Goal: Task Accomplishment & Management: Manage account settings

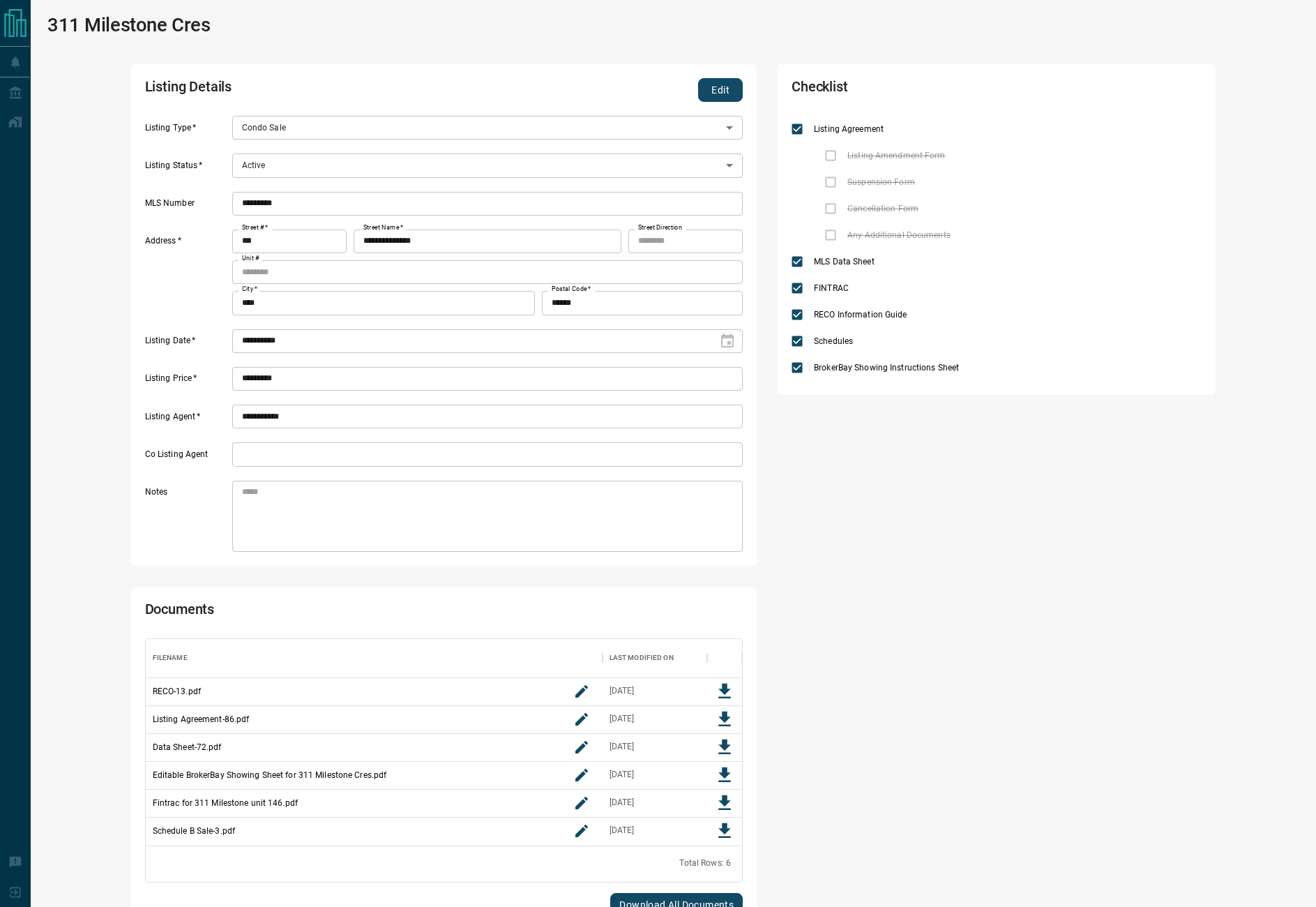
scroll to position [191, 580]
click at [726, 90] on button "Edit" at bounding box center [720, 90] width 45 height 24
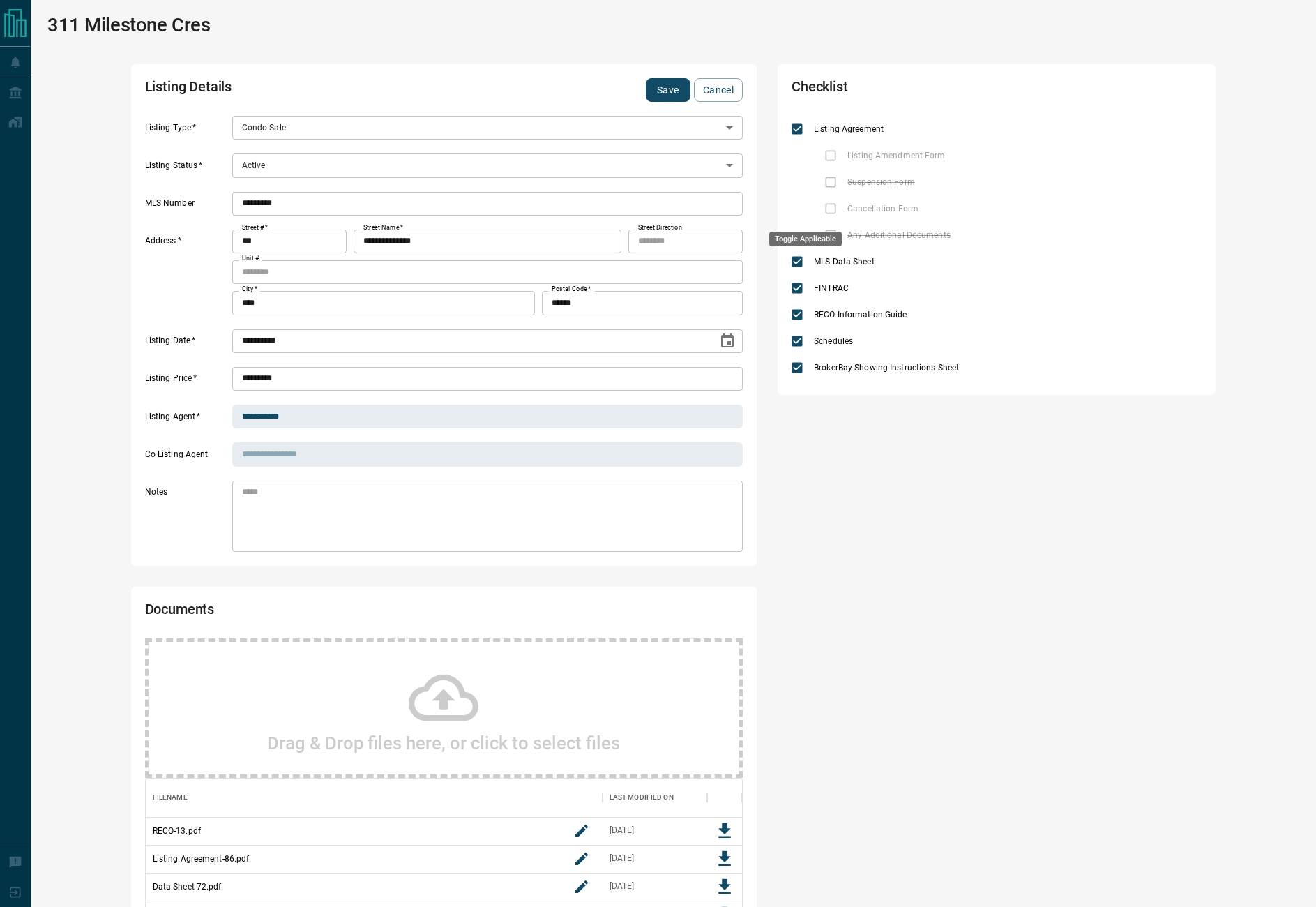
click at [797, 229] on div "Toggle Applicable" at bounding box center [805, 234] width 76 height 26
click at [994, 229] on icon "add note" at bounding box center [1001, 234] width 14 height 14
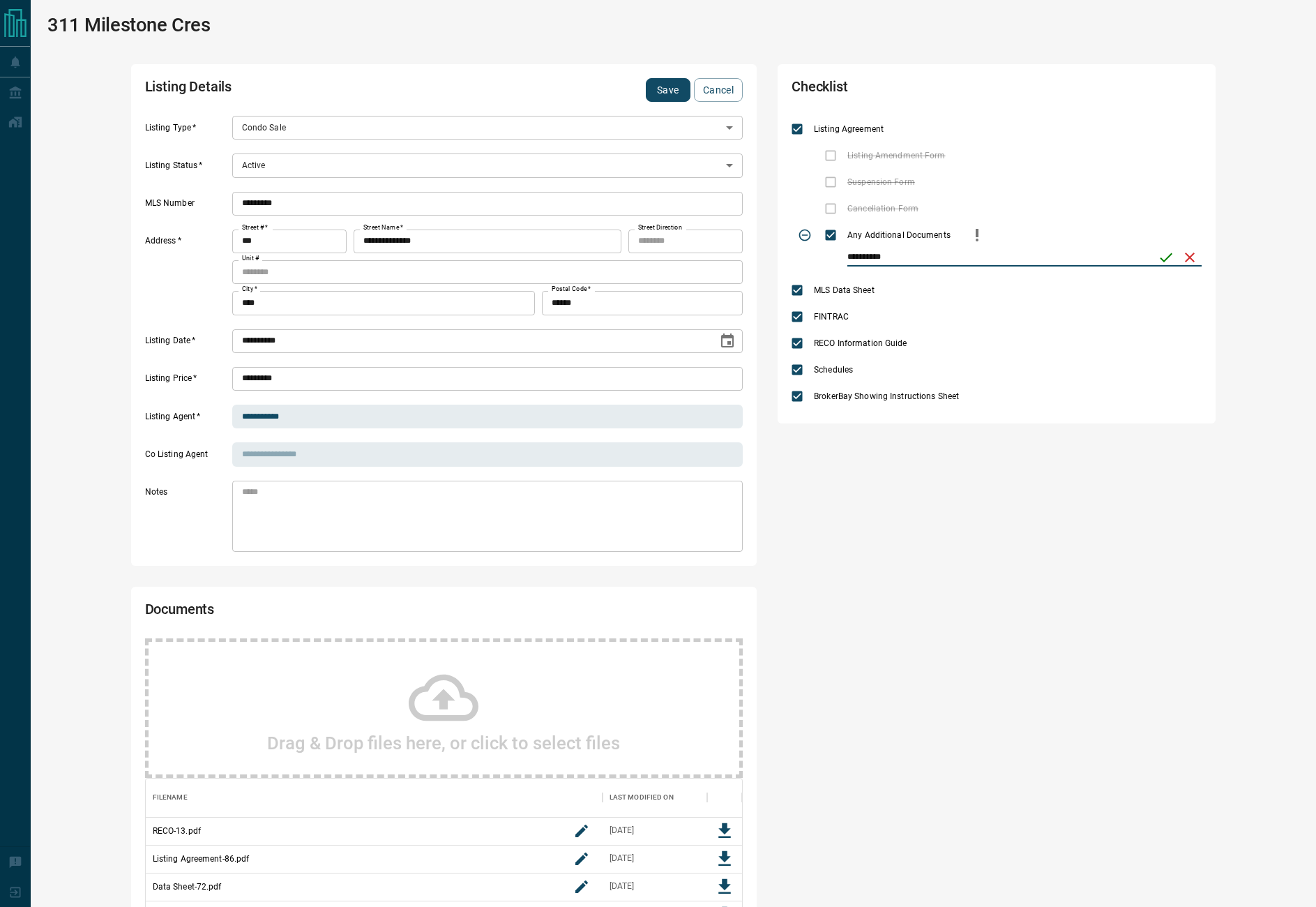
type input "**********"
drag, startPoint x: 1165, startPoint y: 261, endPoint x: 1328, endPoint y: 320, distance: 173.3
click at [1164, 261] on icon "save" at bounding box center [1167, 258] width 12 height 9
click at [668, 91] on button "Save" at bounding box center [668, 90] width 45 height 24
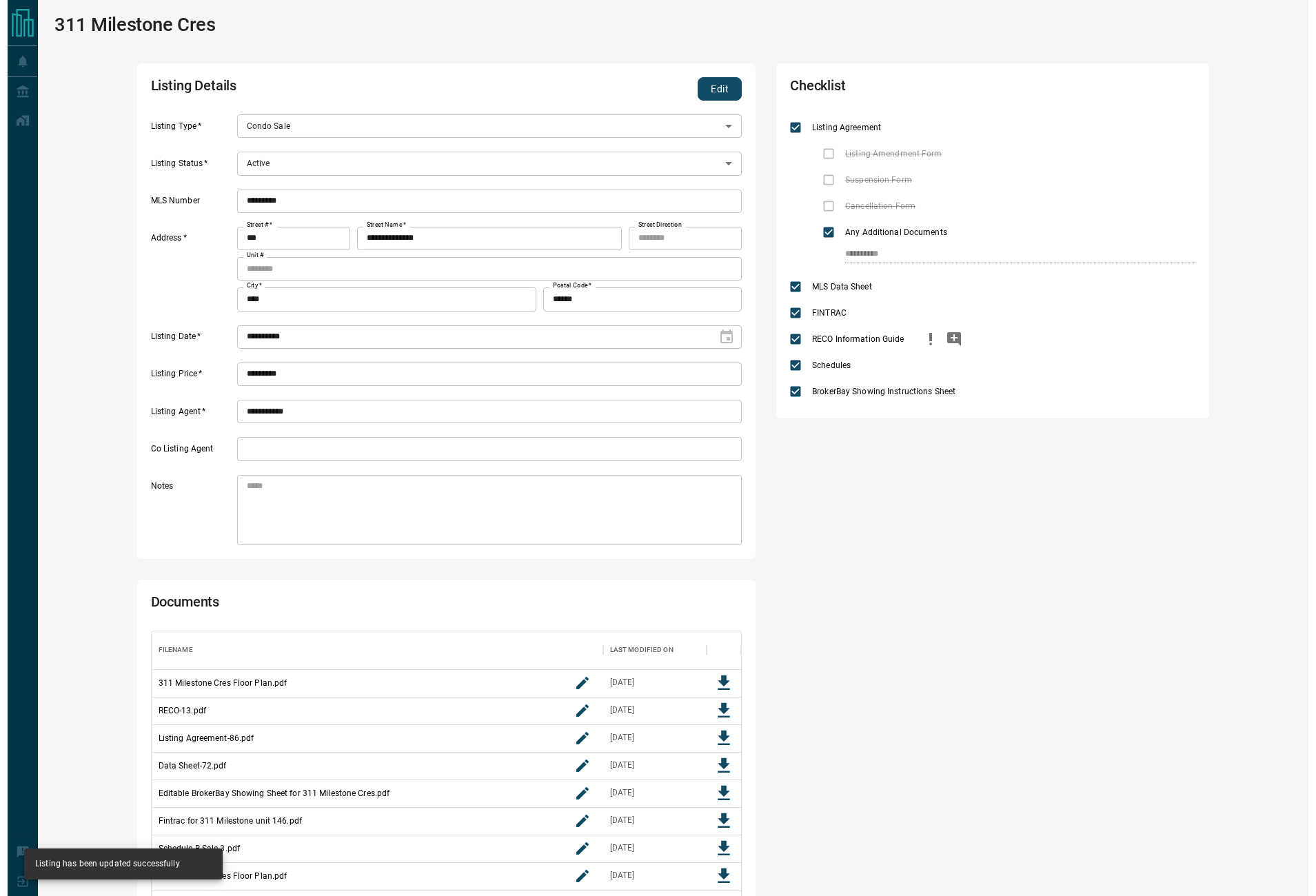
scroll to position [243, 573]
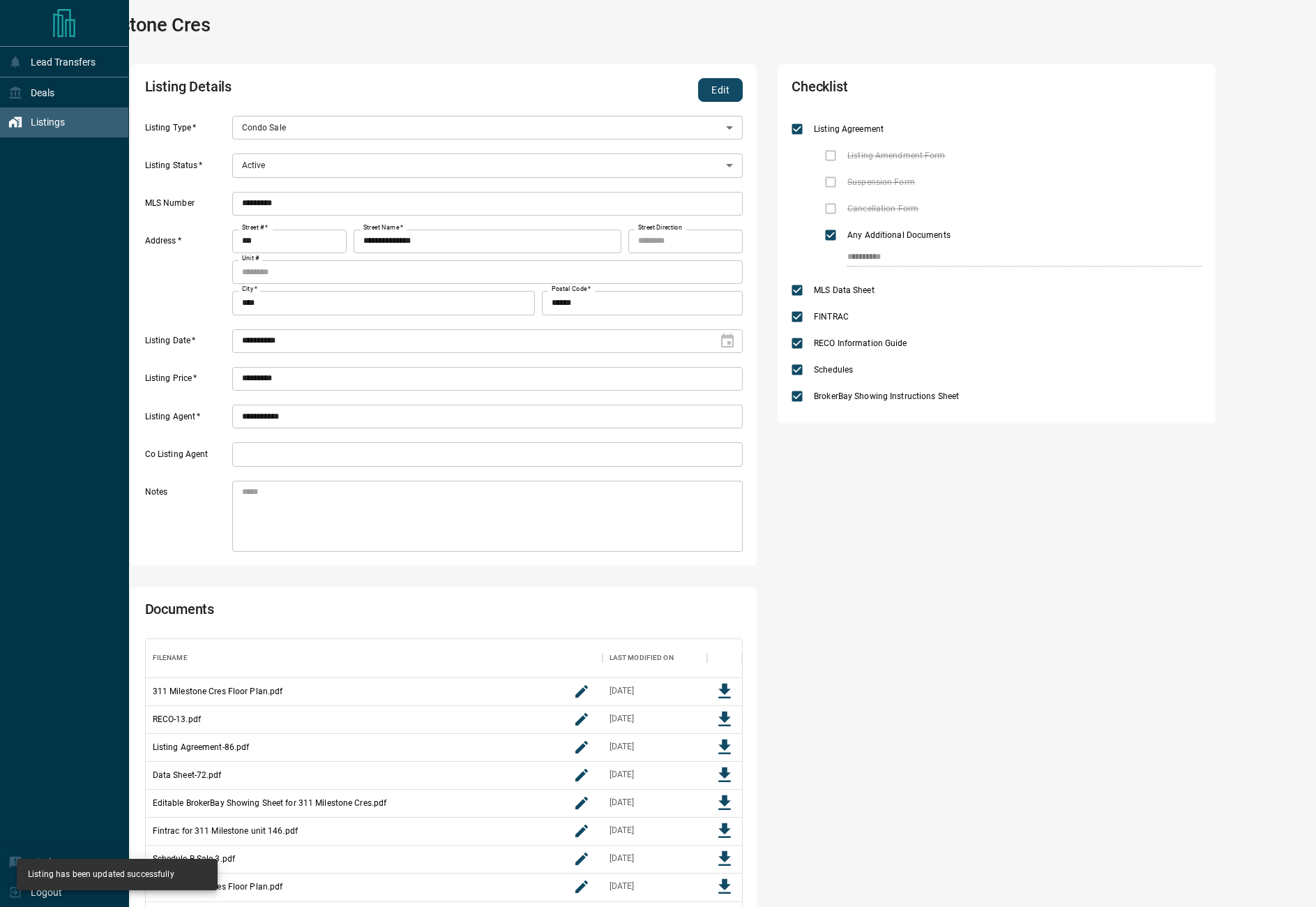
drag, startPoint x: 18, startPoint y: 126, endPoint x: 29, endPoint y: 125, distance: 11.0
click at [18, 126] on icon at bounding box center [15, 122] width 14 height 14
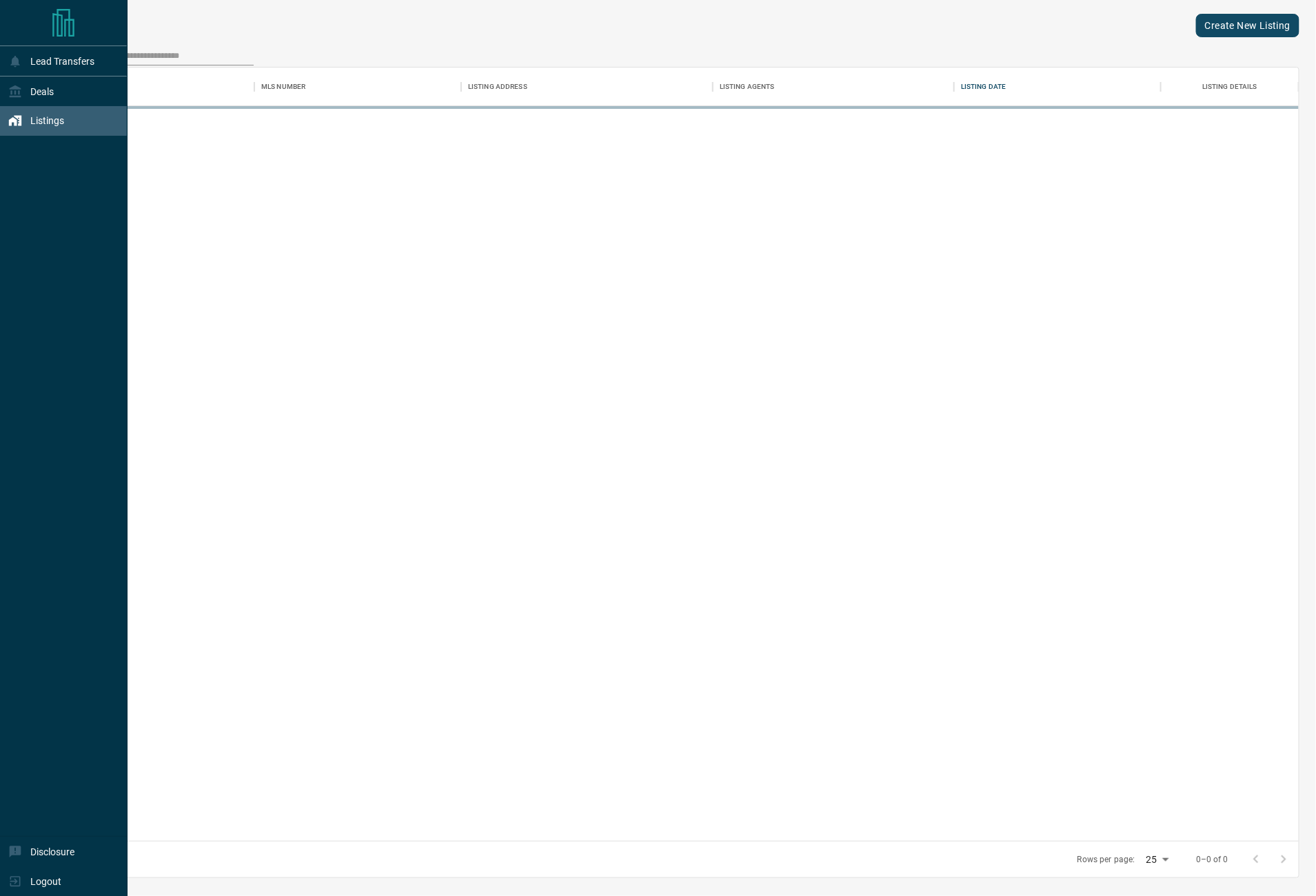
scroll to position [757, 1235]
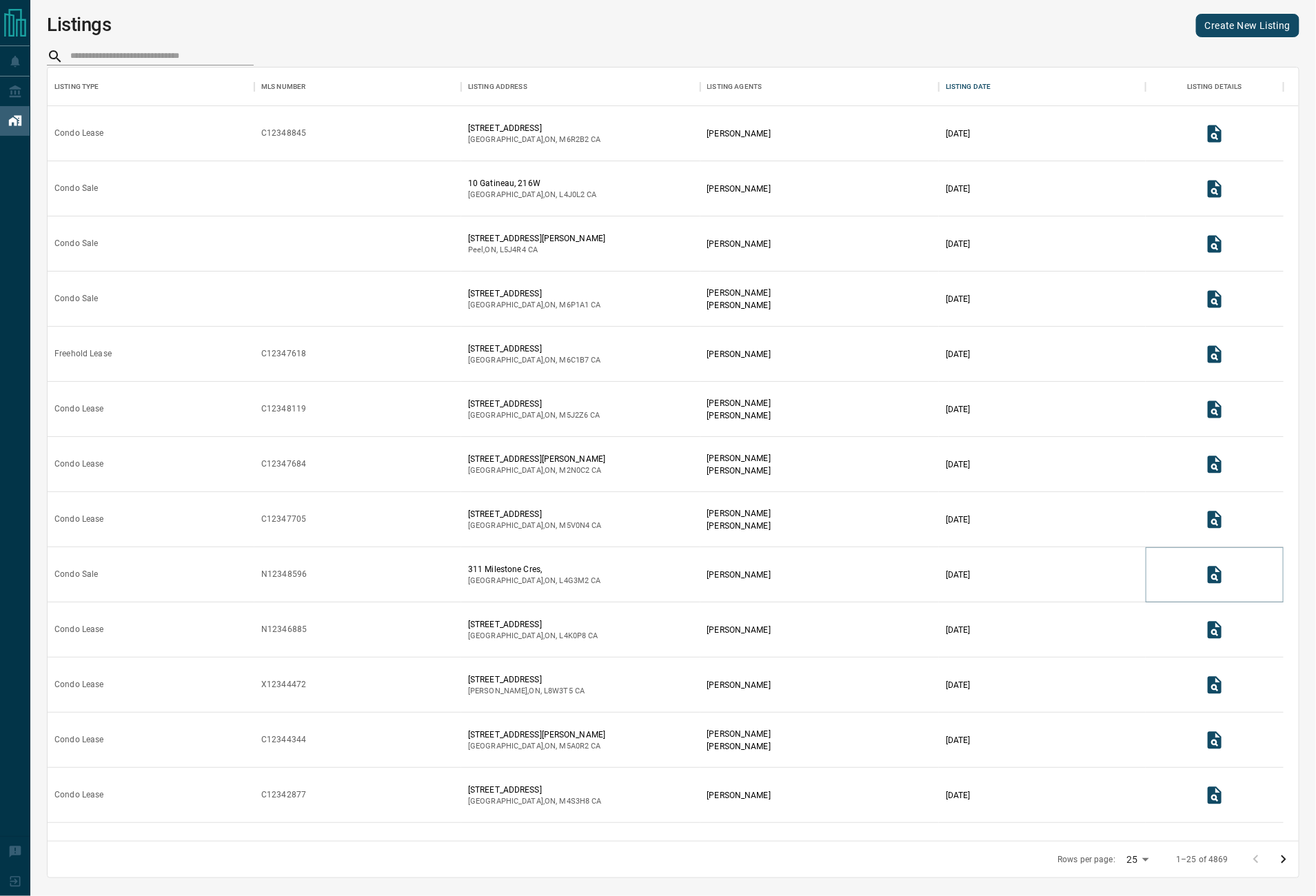
click at [1218, 570] on icon "View Listing Details" at bounding box center [1215, 575] width 20 height 20
